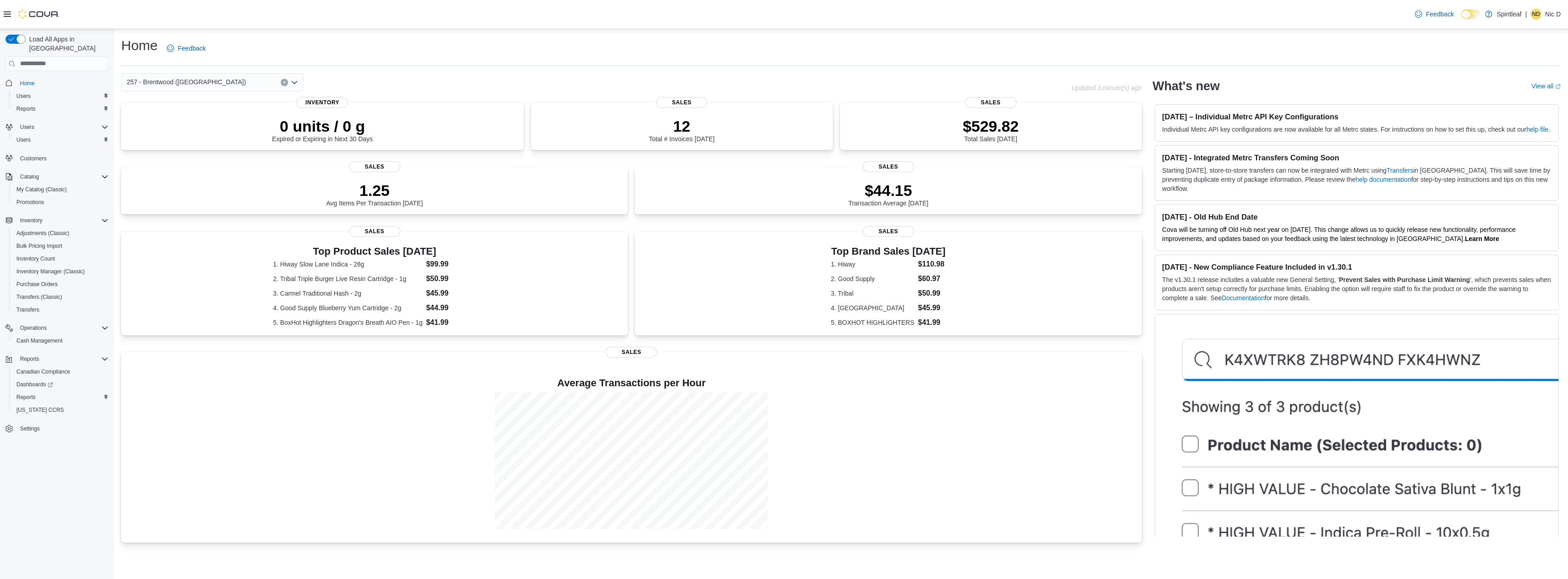
click at [292, 85] on icon "Open list of options" at bounding box center [295, 83] width 7 height 7
click at [267, 144] on div "272 - [GEOGRAPHIC_DATA] ([GEOGRAPHIC_DATA])" at bounding box center [218, 147] width 161 height 9
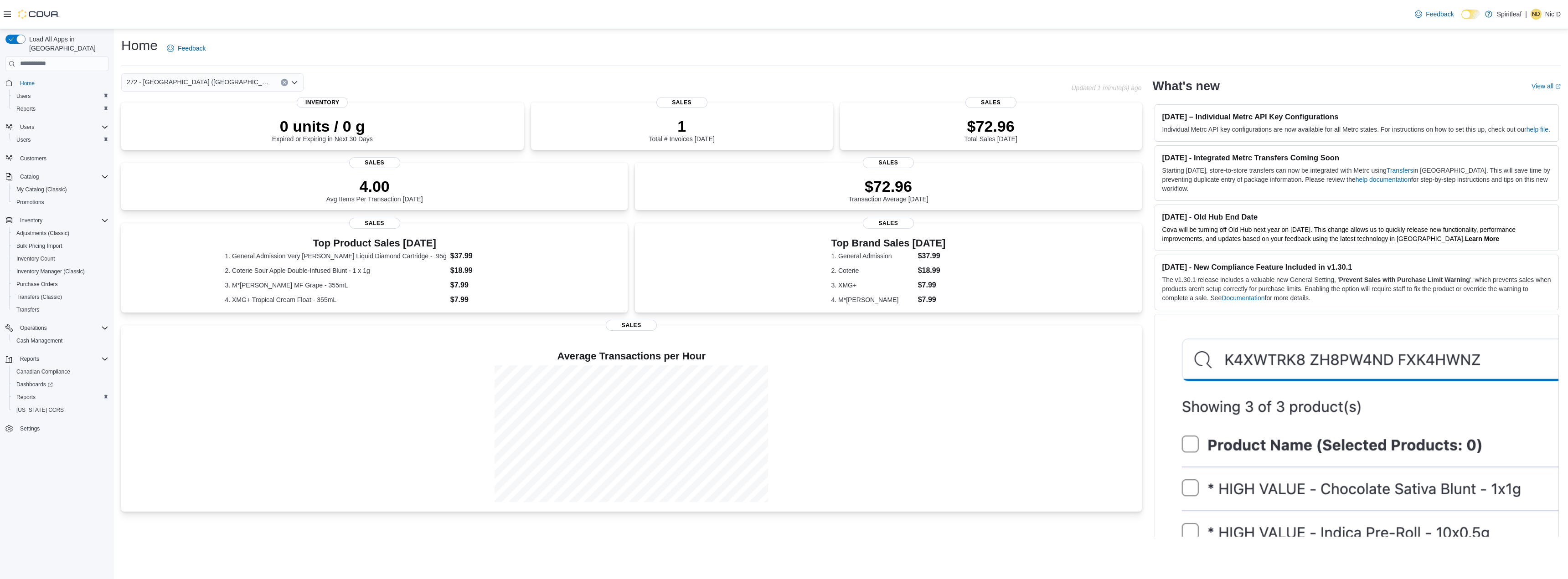
click at [295, 81] on icon "Open list of options" at bounding box center [295, 83] width 7 height 7
click at [251, 102] on span "257 - Brentwood ([GEOGRAPHIC_DATA])" at bounding box center [225, 100] width 119 height 9
